Goal: Information Seeking & Learning: Find specific fact

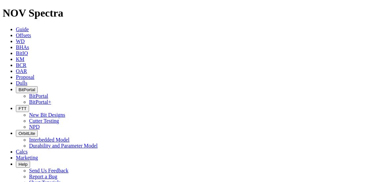
radio input "false"
radio input "true"
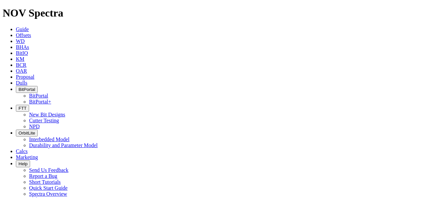
type input "HBN"
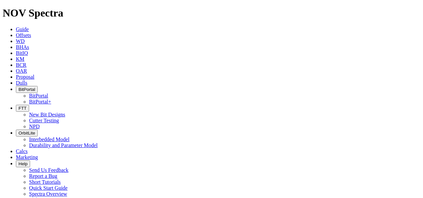
radio input "true"
radio input "false"
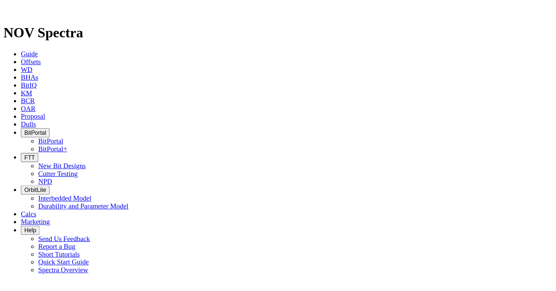
scroll to position [33, 0]
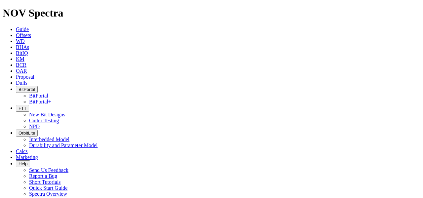
checkbox input "false"
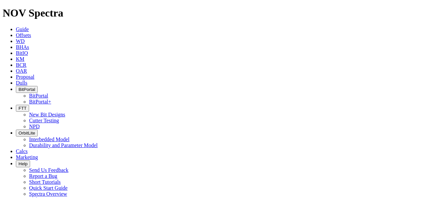
type input "HBN-9b"
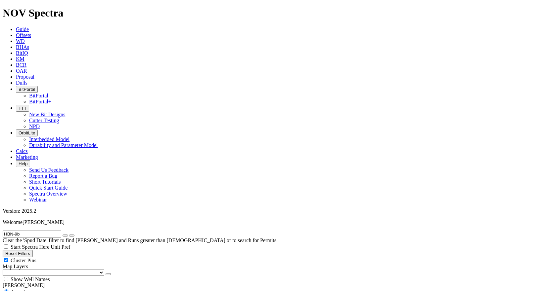
scroll to position [33, 0]
radio input "false"
radio input "true"
click at [27, 231] on input "HBN-9b" at bounding box center [32, 234] width 59 height 7
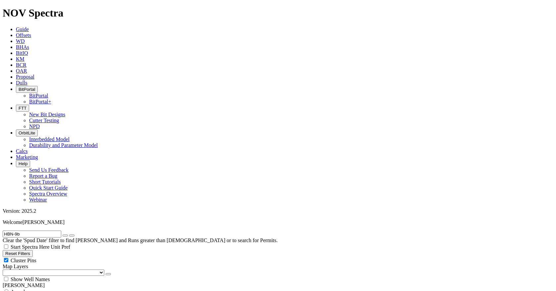
click at [27, 231] on input "HBN-9b" at bounding box center [32, 234] width 59 height 7
click at [72, 236] on icon "submit" at bounding box center [72, 236] width 0 height 0
click at [42, 231] on input "EMK-44" at bounding box center [32, 234] width 59 height 7
click at [69, 235] on button "submit" at bounding box center [71, 236] width 5 height 2
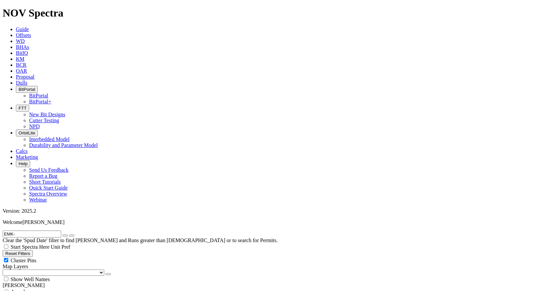
scroll to position [209, 0]
click at [21, 231] on input "EMK-" at bounding box center [32, 234] width 59 height 7
type input "EMK"
click at [69, 235] on button "submit" at bounding box center [71, 236] width 5 height 2
click at [27, 289] on span "Anywhere" at bounding box center [22, 292] width 22 height 6
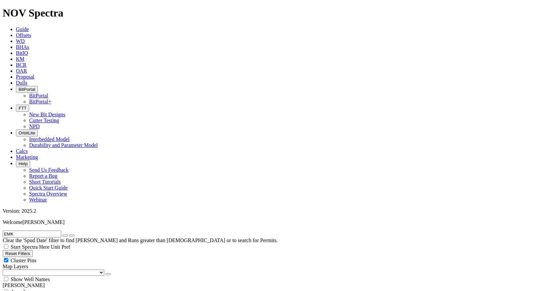
radio input "true"
radio input "false"
click at [30, 231] on input "EMK" at bounding box center [32, 234] width 59 height 7
type input "EMK-44"
click at [69, 235] on button "submit" at bounding box center [71, 236] width 5 height 2
